Goal: Task Accomplishment & Management: Manage account settings

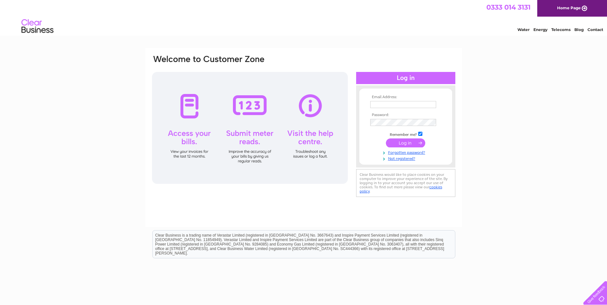
type input "robert@bordersortho.demon.co.uk"
click at [408, 145] on input "submit" at bounding box center [405, 142] width 39 height 9
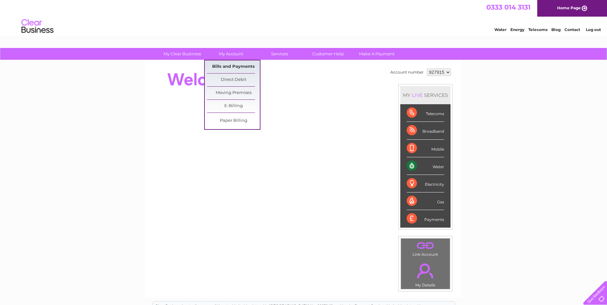
click at [231, 63] on link "Bills and Payments" at bounding box center [233, 66] width 53 height 13
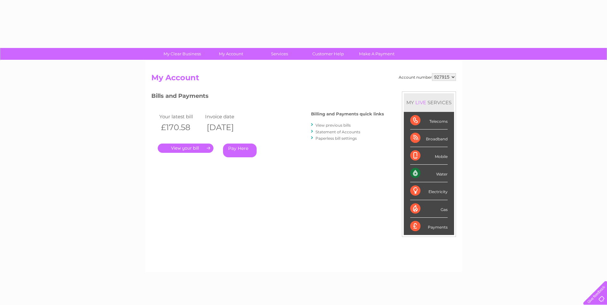
click at [190, 148] on link "." at bounding box center [186, 148] width 56 height 9
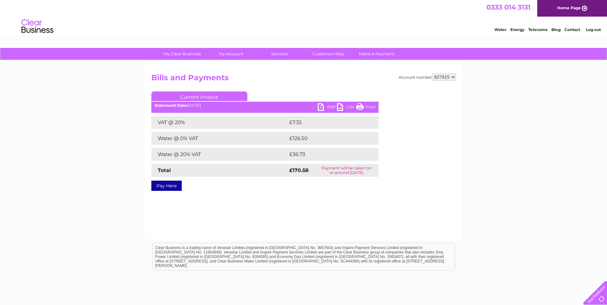
click at [322, 107] on link "PDF" at bounding box center [327, 107] width 19 height 9
click at [331, 107] on link "PDF" at bounding box center [327, 107] width 19 height 9
